Goal: Check status: Check status

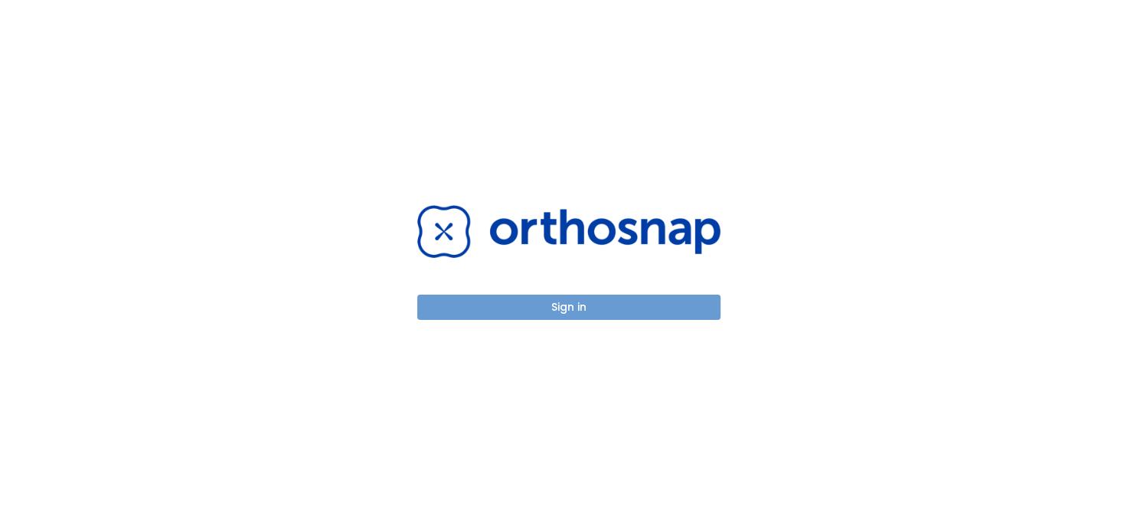
click at [589, 306] on button "Sign in" at bounding box center [568, 307] width 303 height 25
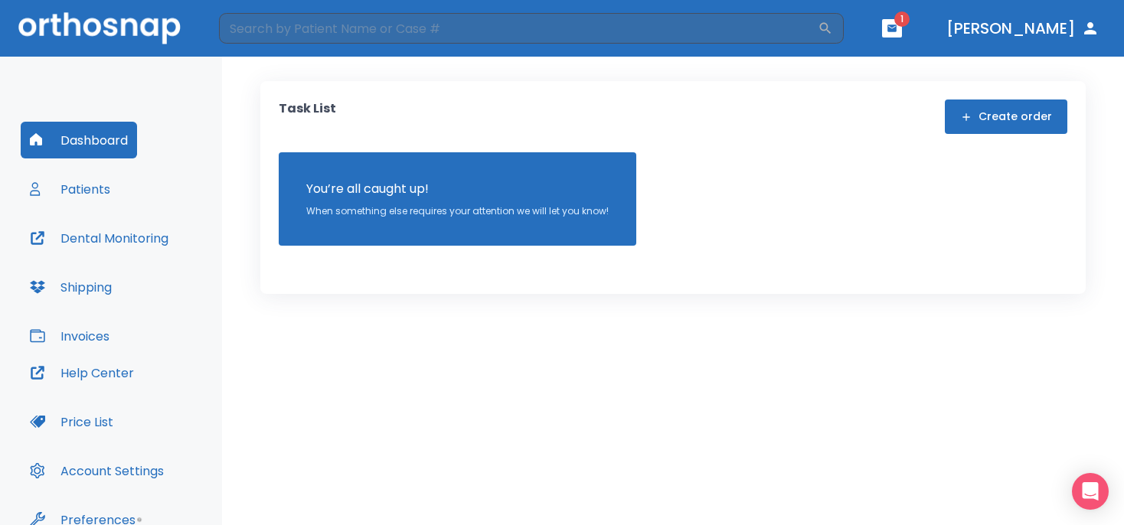
click at [902, 32] on button "button" at bounding box center [892, 28] width 20 height 18
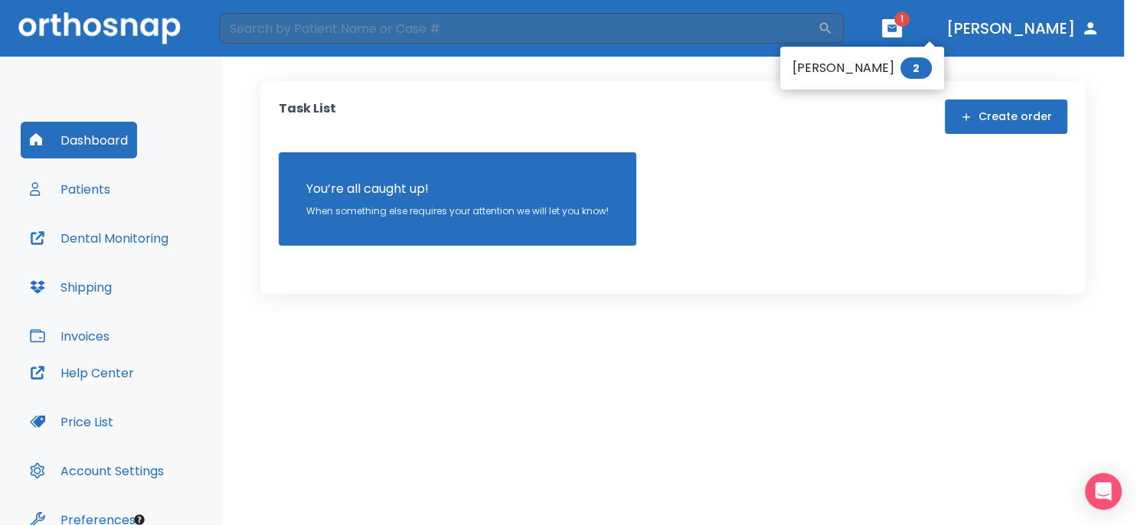
drag, startPoint x: 368, startPoint y: 397, endPoint x: 349, endPoint y: 381, distance: 24.4
click at [363, 386] on div at bounding box center [568, 262] width 1137 height 525
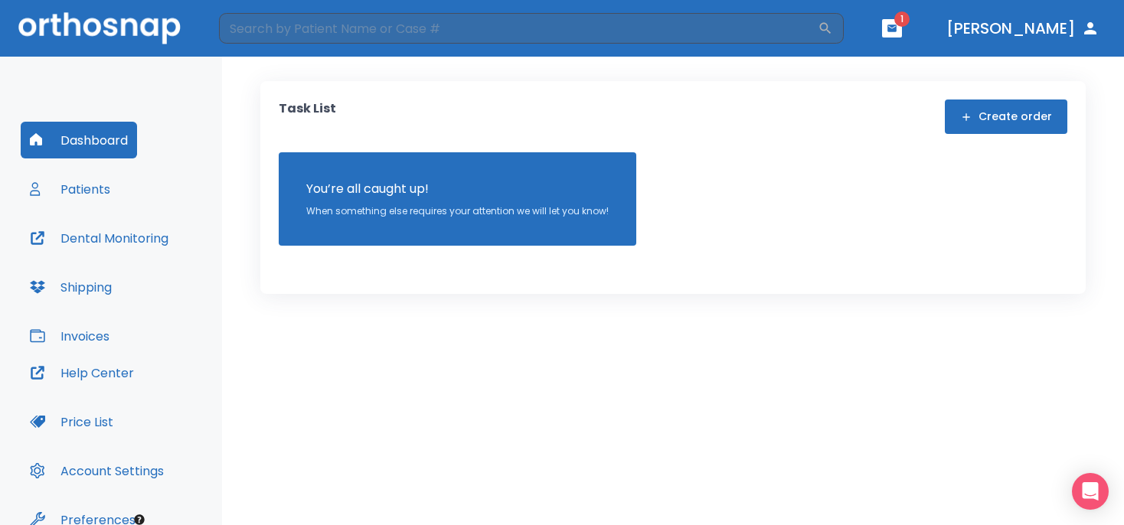
click at [87, 193] on button "Patients" at bounding box center [70, 189] width 99 height 37
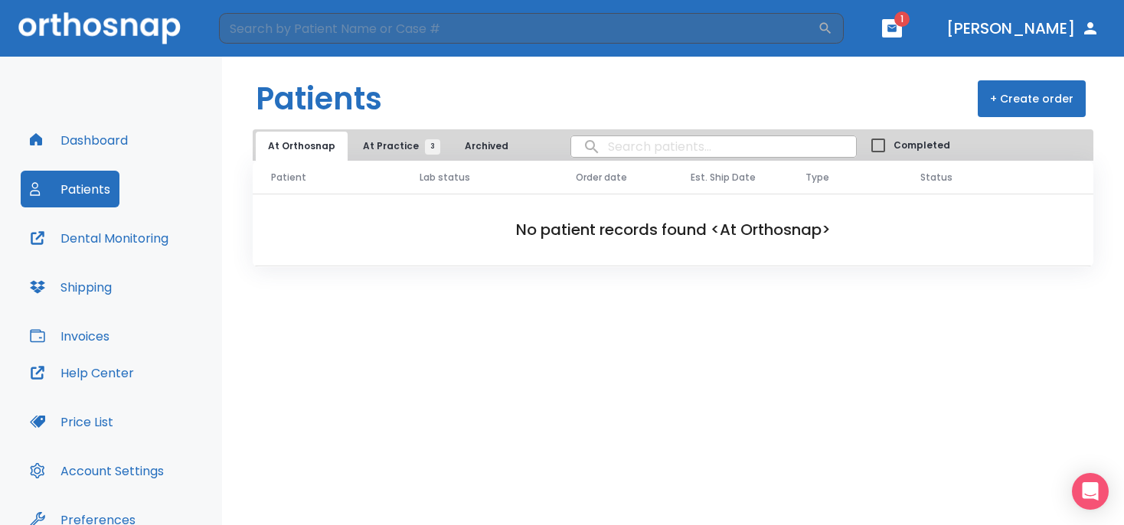
click at [400, 145] on span "At Practice 3" at bounding box center [398, 146] width 70 height 14
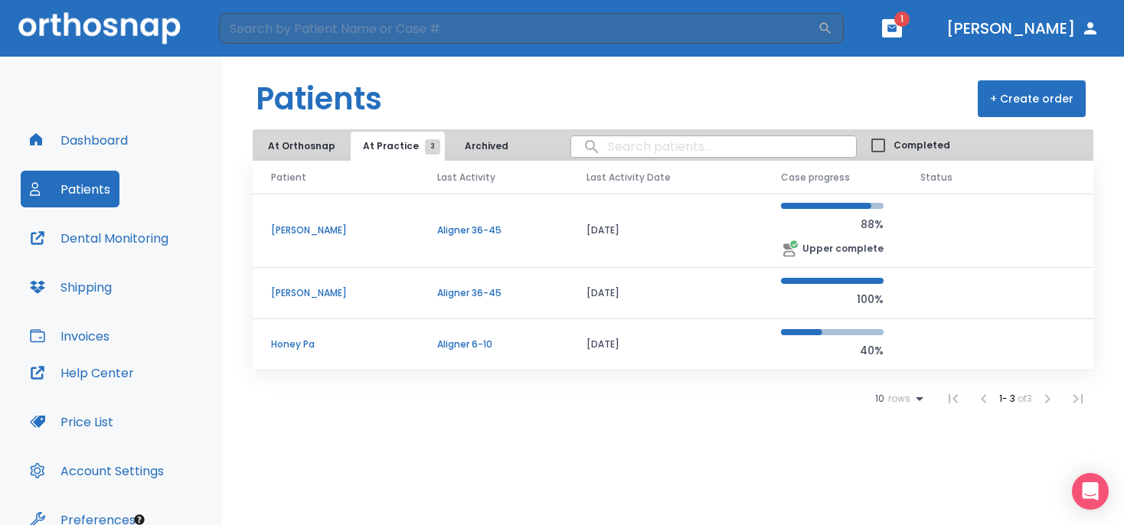
click at [285, 231] on p "Ryan Grubb" at bounding box center [335, 231] width 129 height 14
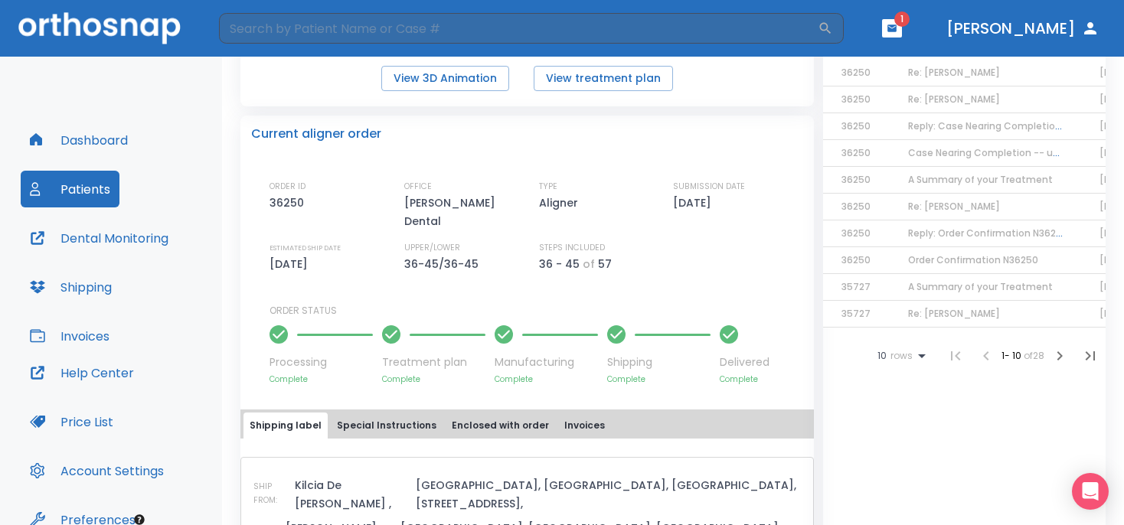
scroll to position [205, 0]
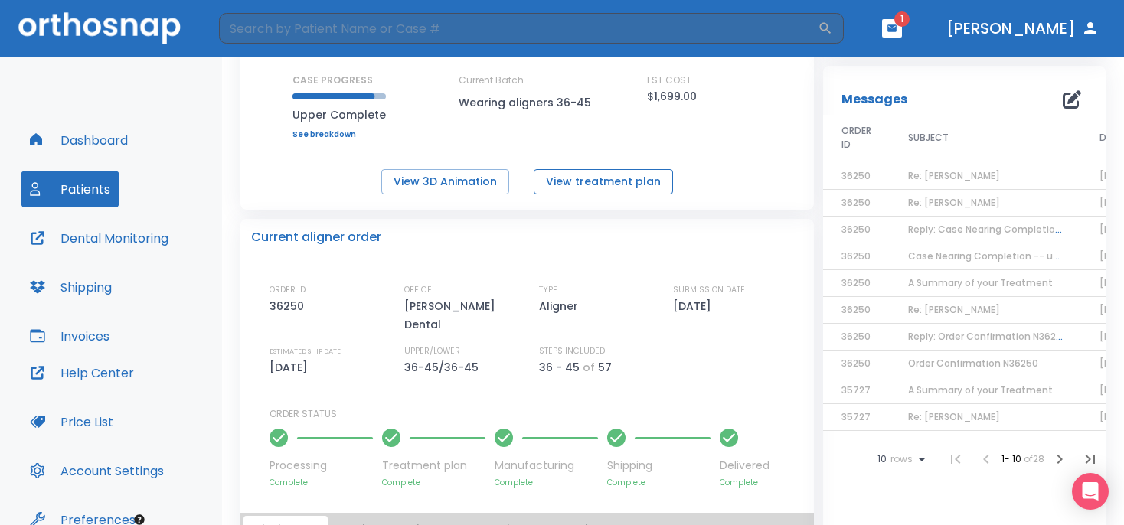
click at [594, 178] on button "View treatment plan" at bounding box center [603, 181] width 139 height 25
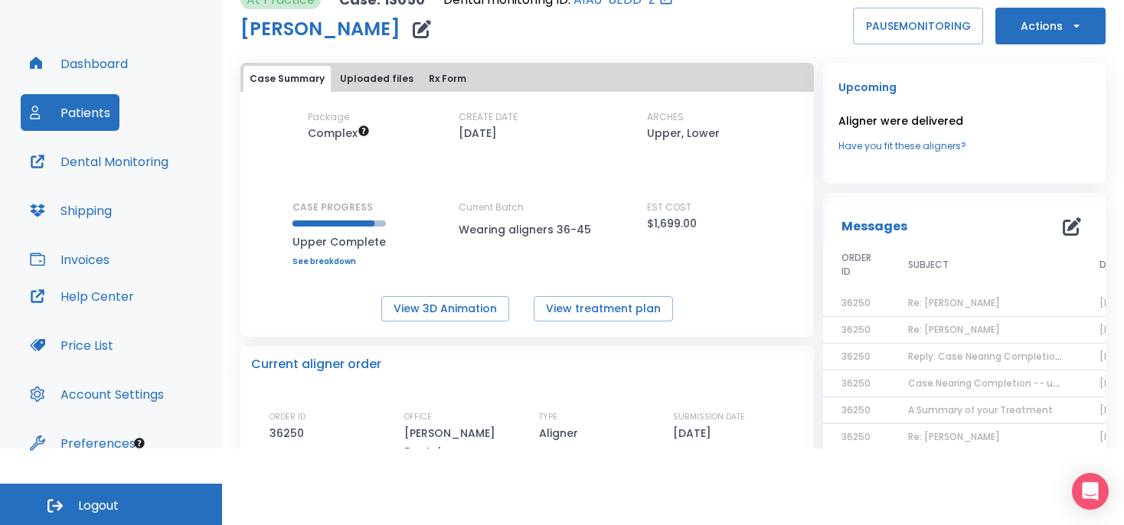
scroll to position [0, 0]
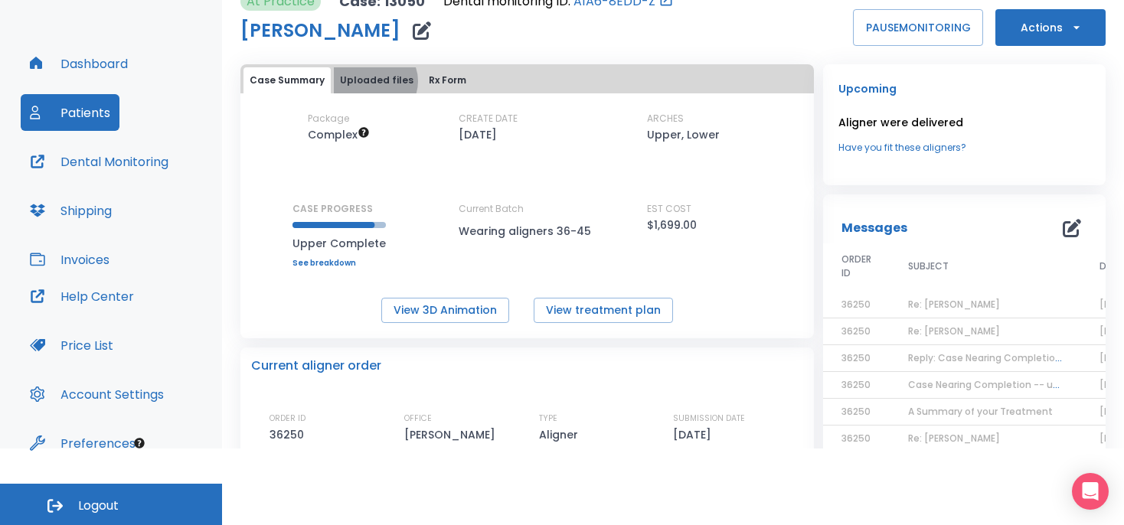
click at [373, 80] on button "Uploaded files" at bounding box center [377, 80] width 86 height 26
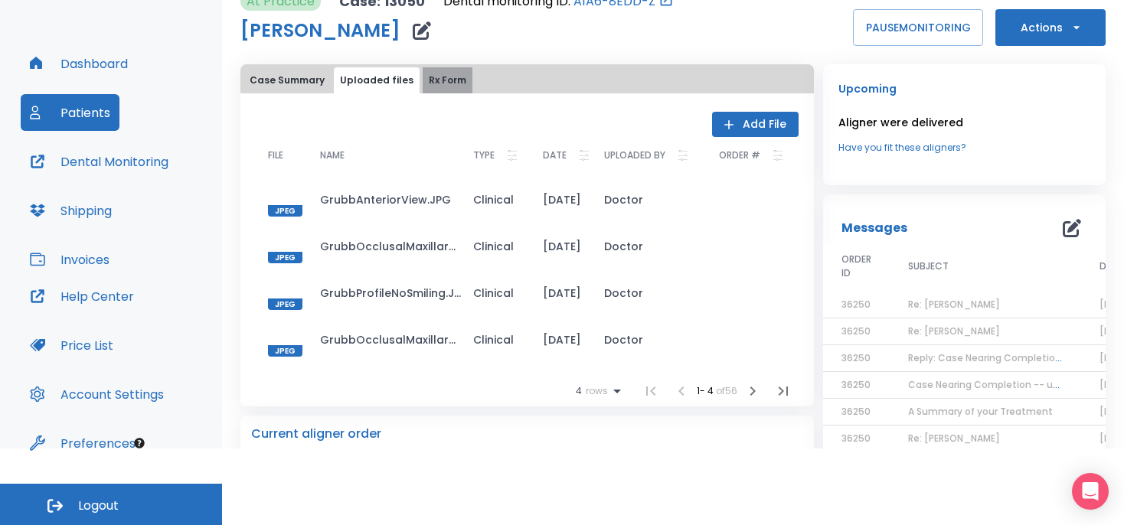
click at [430, 79] on button "Rx Form" at bounding box center [448, 80] width 50 height 26
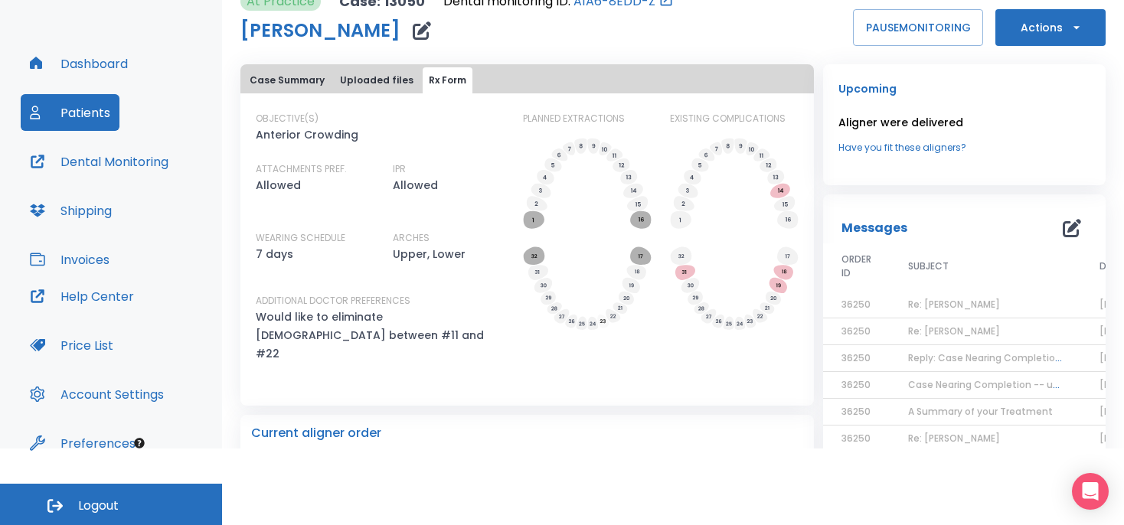
click at [388, 79] on button "Uploaded files" at bounding box center [377, 80] width 86 height 26
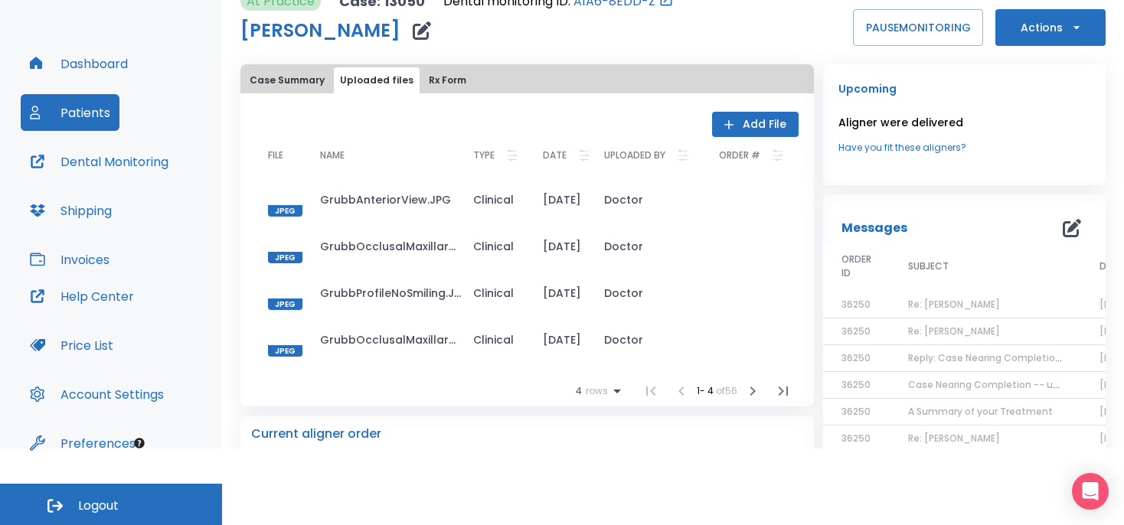
click at [299, 81] on button "Case Summary" at bounding box center [287, 80] width 87 height 26
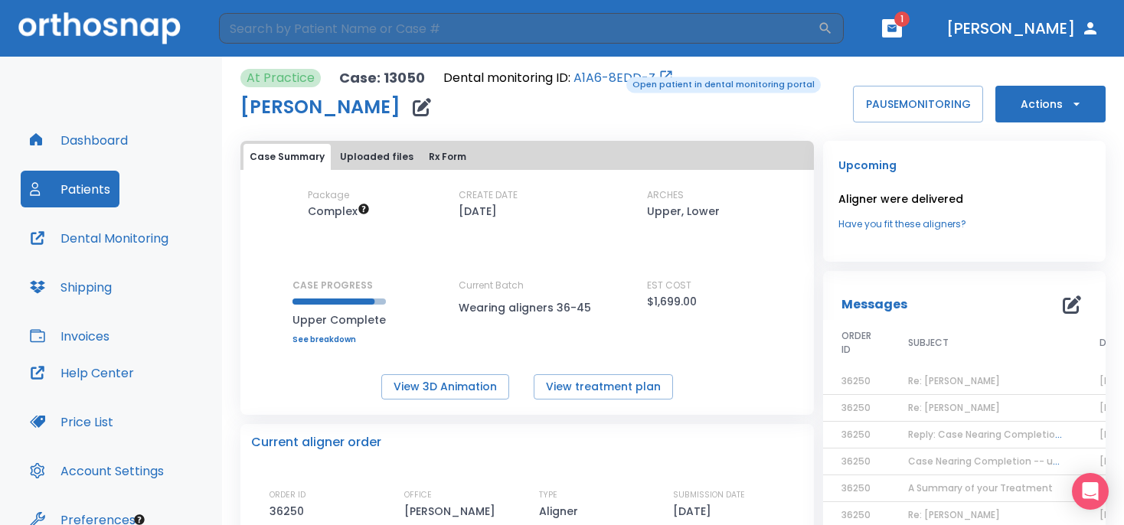
click at [616, 75] on link "A1A6-8EDD-Z" at bounding box center [615, 78] width 82 height 18
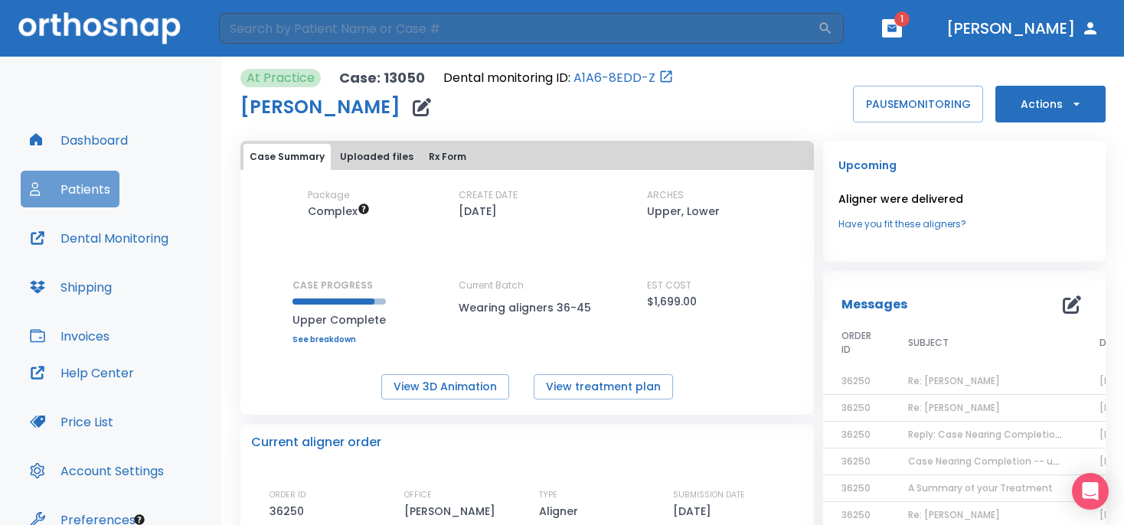
click at [84, 191] on button "Patients" at bounding box center [70, 189] width 99 height 37
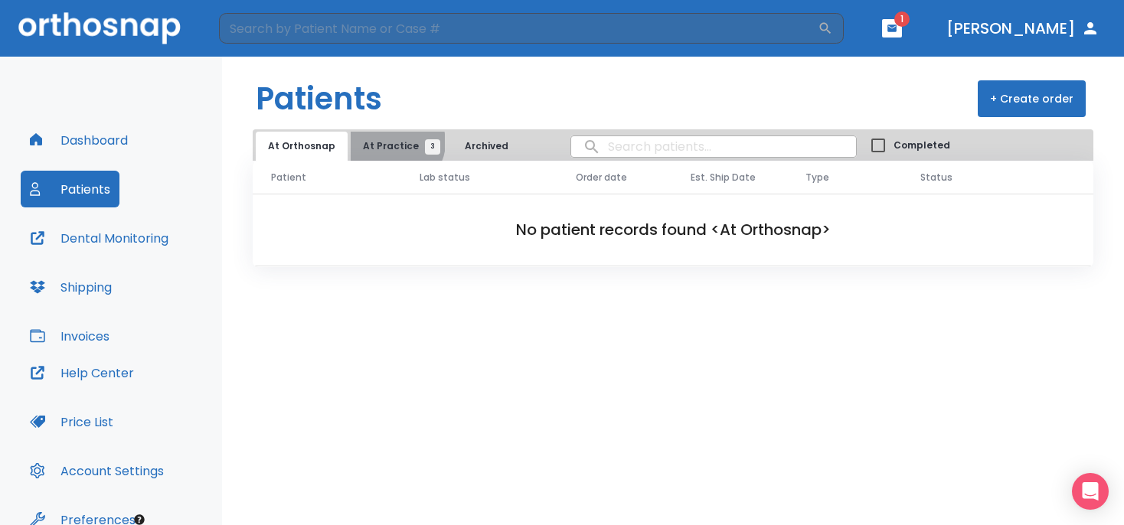
click at [391, 142] on span "At Practice 3" at bounding box center [398, 146] width 70 height 14
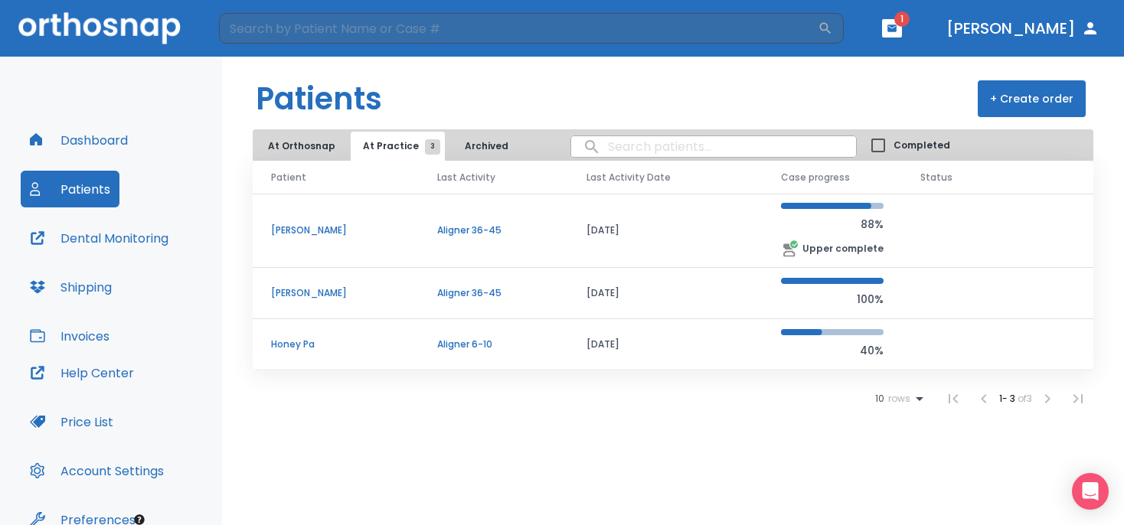
click at [308, 295] on p "Cynthia Moore" at bounding box center [335, 293] width 129 height 14
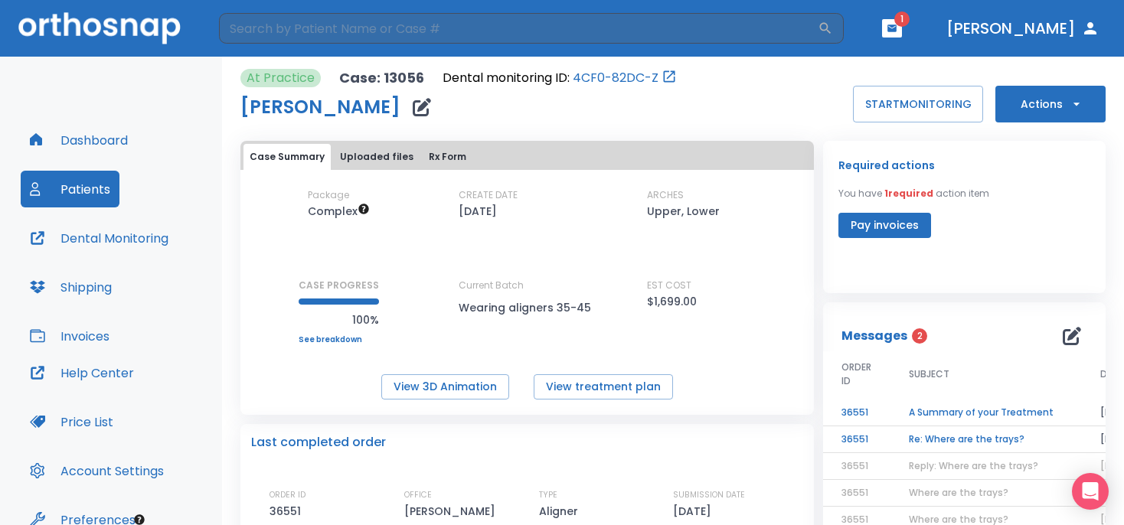
click at [896, 226] on button "Pay invoices" at bounding box center [884, 225] width 93 height 25
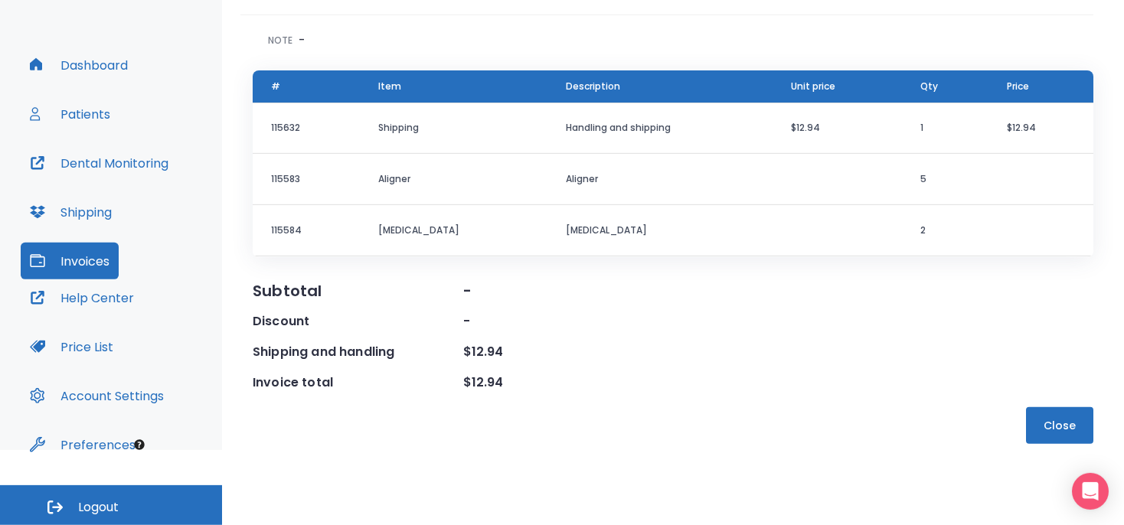
scroll to position [77, 0]
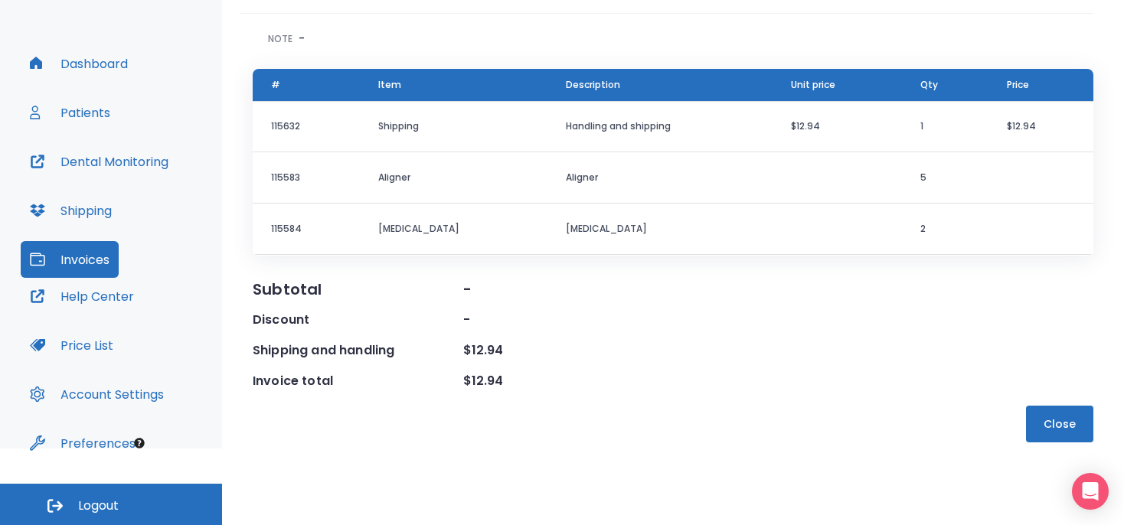
click at [1054, 424] on button "Close" at bounding box center [1059, 424] width 67 height 37
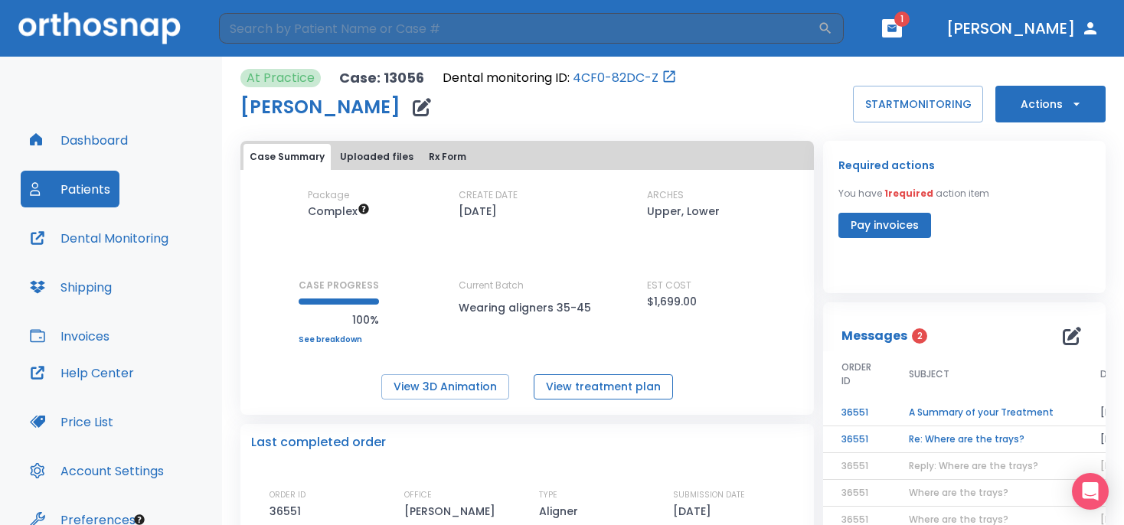
click at [583, 391] on button "View treatment plan" at bounding box center [603, 386] width 139 height 25
click at [627, 78] on link "4CF0-82DC-Z" at bounding box center [616, 78] width 86 height 18
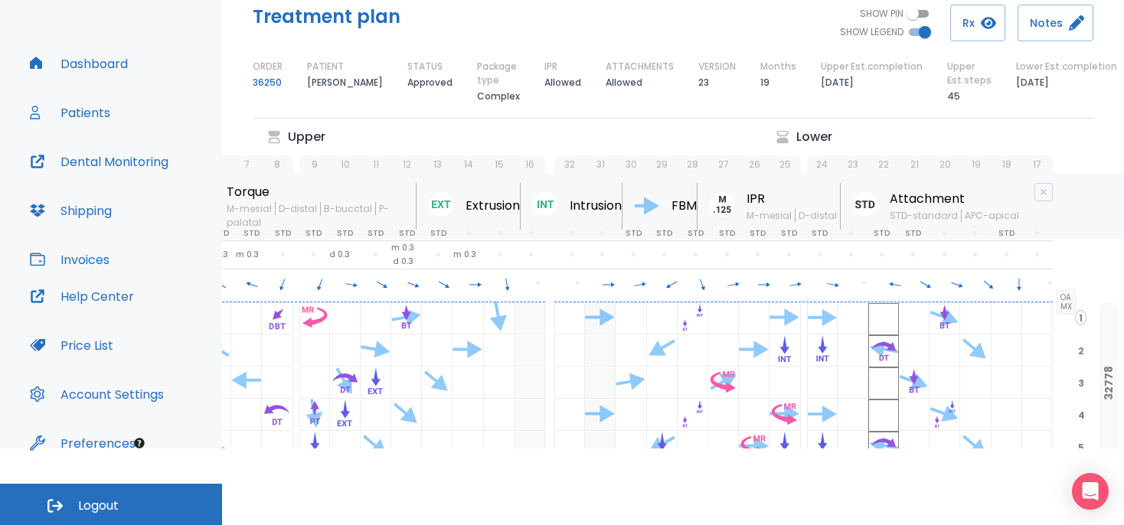
scroll to position [0, 260]
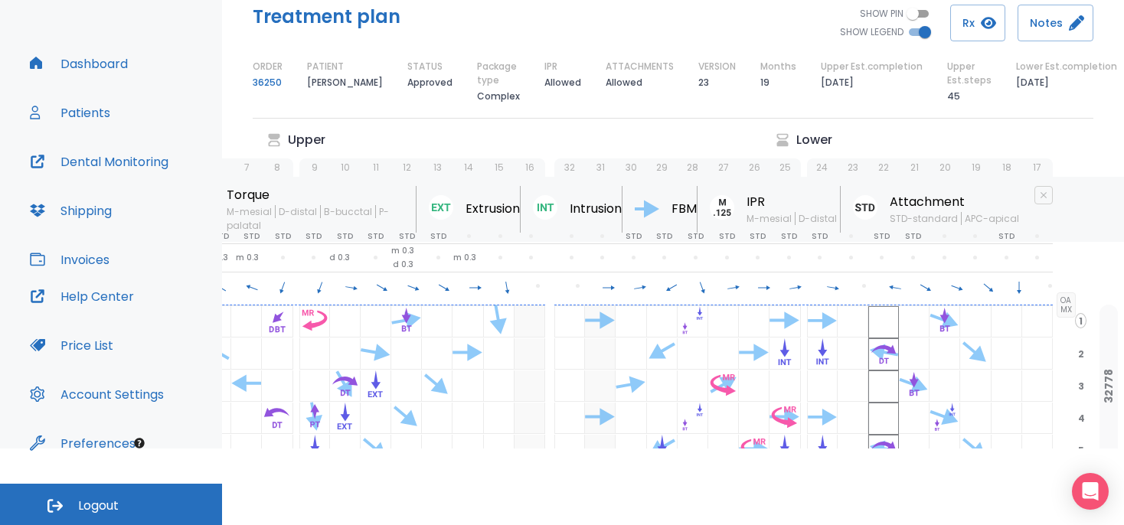
click at [802, 139] on p "Lower" at bounding box center [814, 140] width 36 height 18
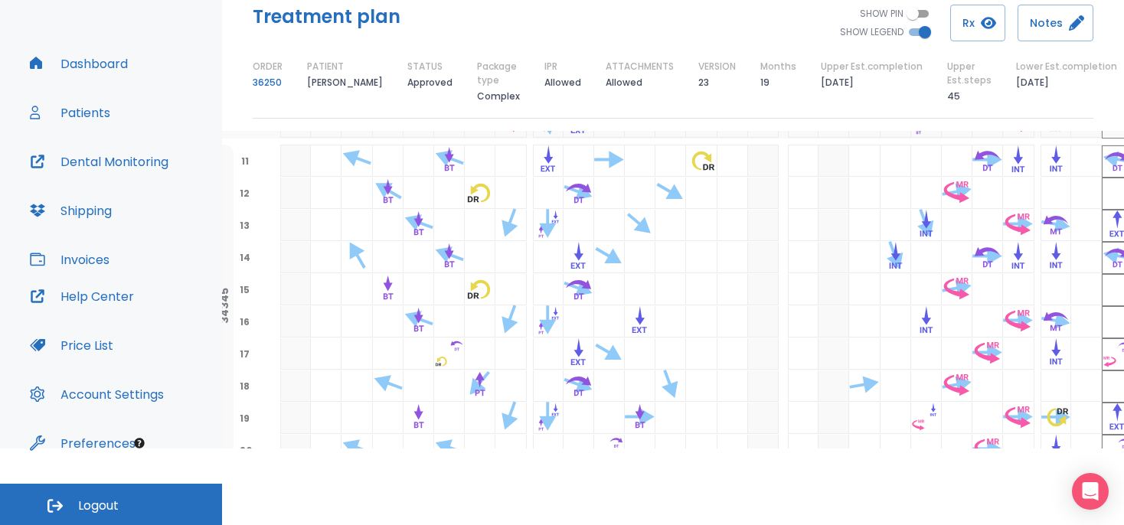
scroll to position [390, 13]
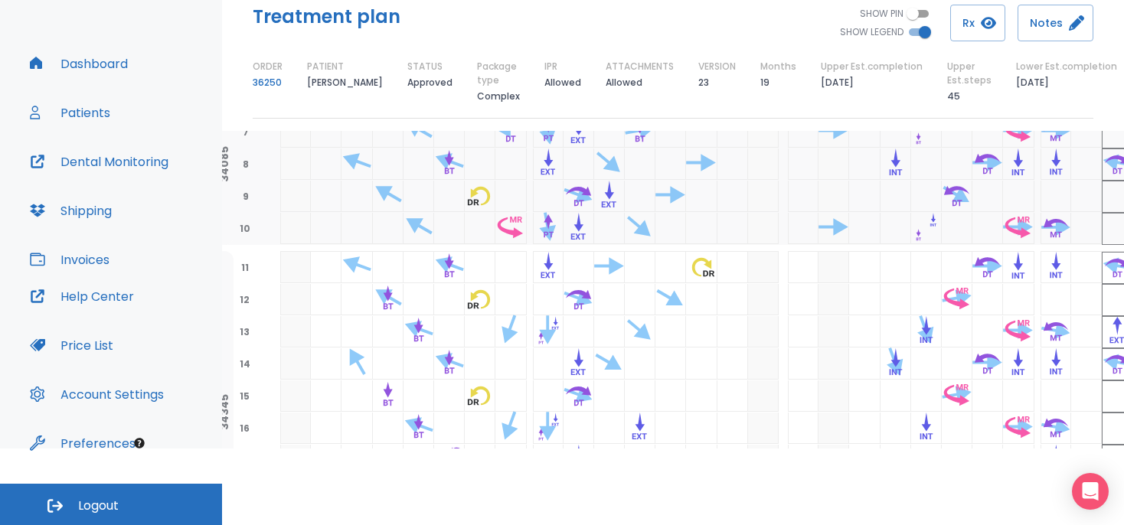
click at [782, 8] on div "SHOW PIN SHOW LEGEND Rx Notes" at bounding box center [883, 23] width 420 height 37
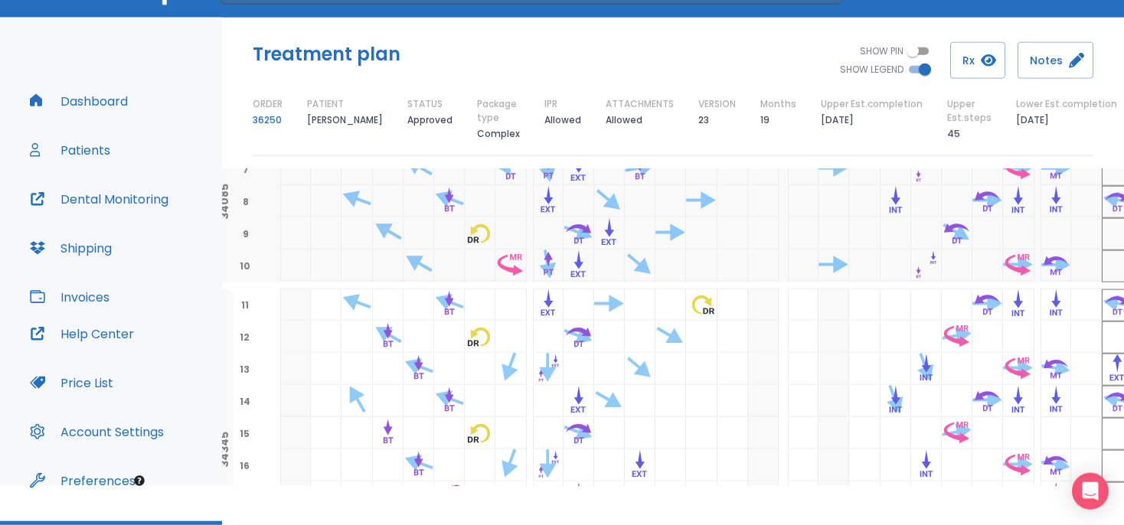
scroll to position [0, 0]
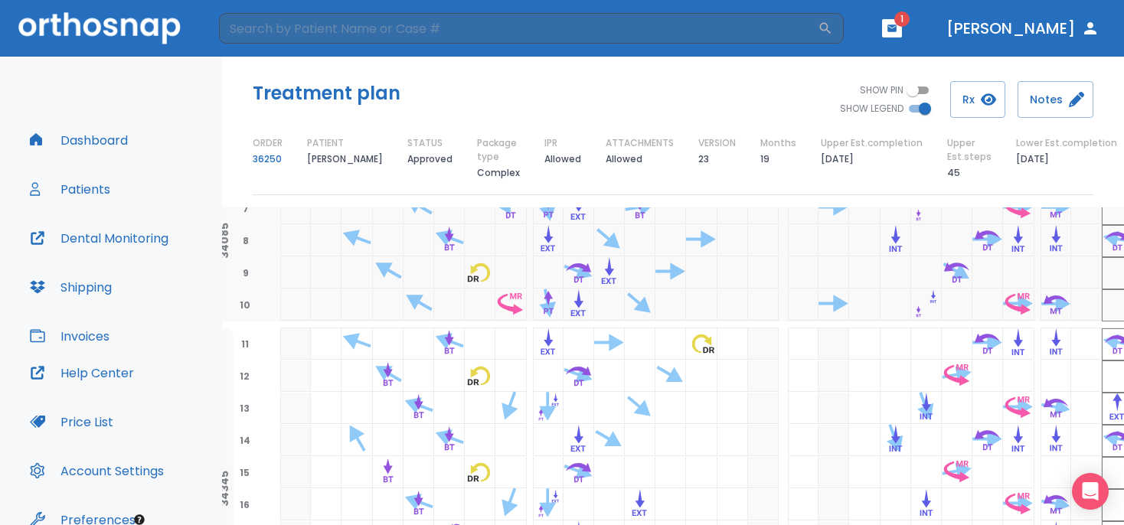
drag, startPoint x: 1093, startPoint y: 192, endPoint x: 1028, endPoint y: 222, distance: 71.6
click at [1013, 216] on div "Treatment plan SHOW PIN SHOW LEGEND Rx Notes ORDER 36250 PATIENT Ryan Grubb STA…" at bounding box center [673, 291] width 902 height 469
drag, startPoint x: 1045, startPoint y: 244, endPoint x: 939, endPoint y: 282, distance: 113.1
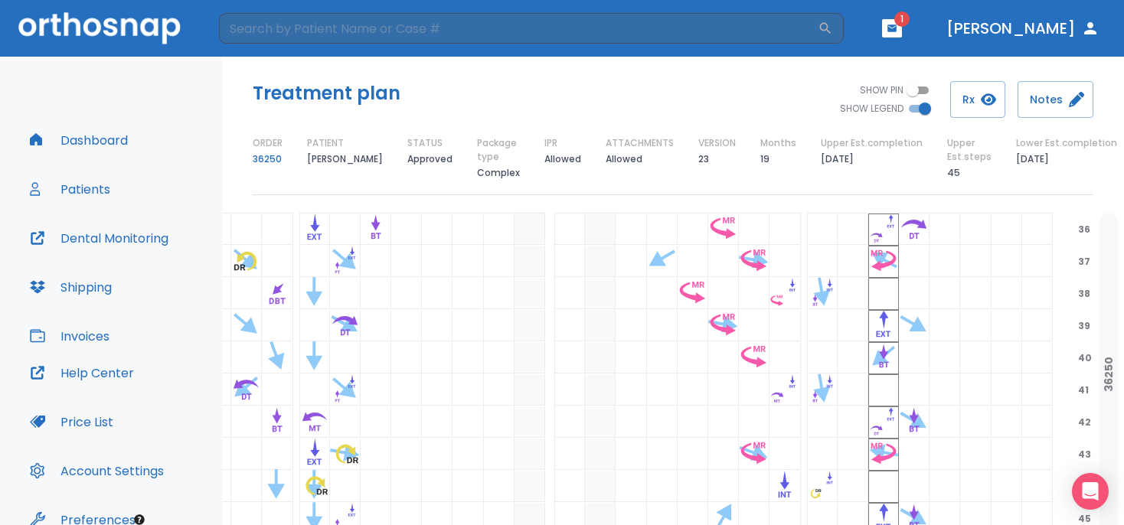
scroll to position [1110, 260]
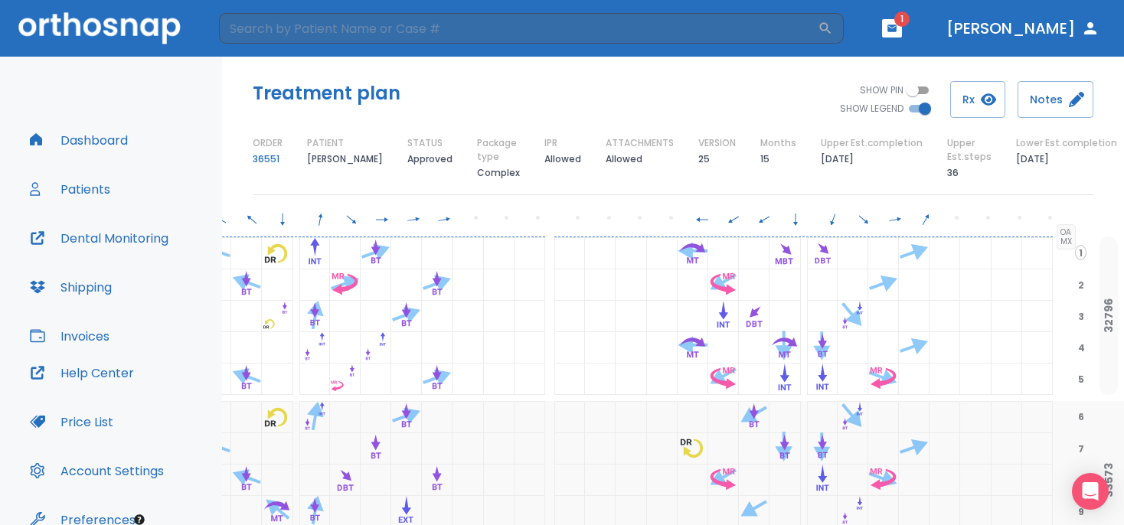
scroll to position [0, 260]
